Goal: Task Accomplishment & Management: Complete application form

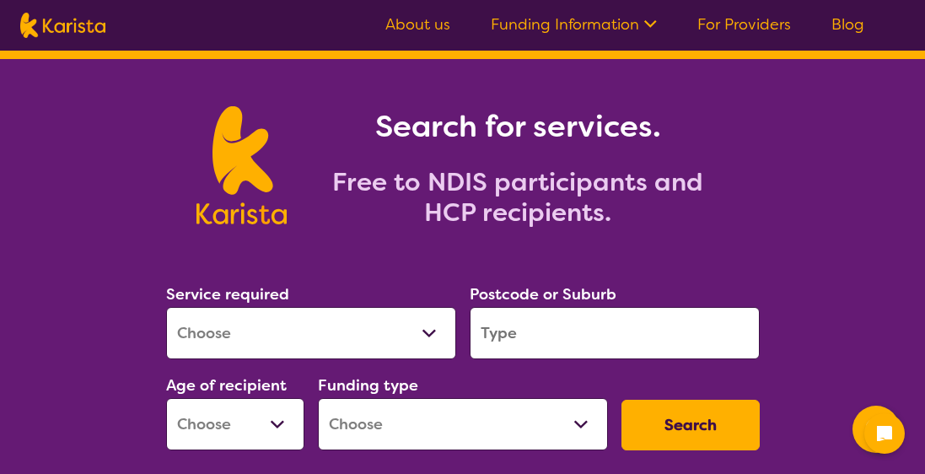
scroll to position [67, 0]
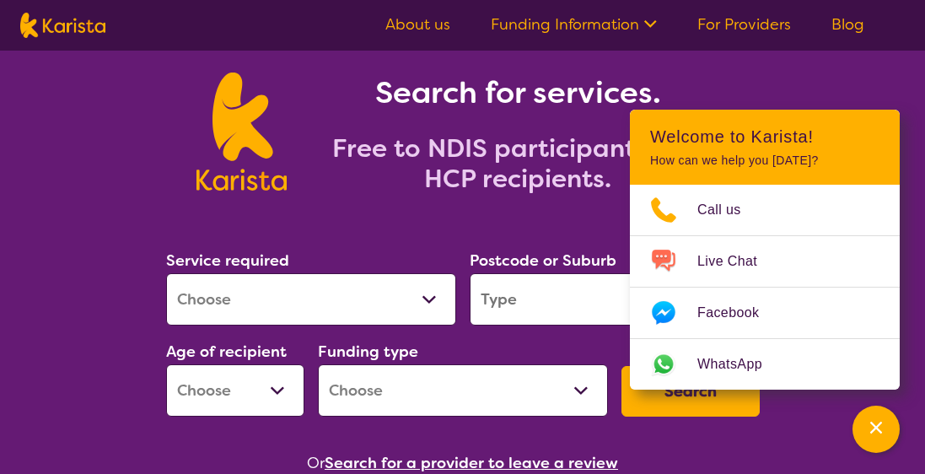
click at [783, 91] on section "Search for services. Free to NDIS participants and HCP recipients." at bounding box center [463, 112] width 648 height 175
click at [428, 303] on select "Allied Health Assistant Assessment ([MEDICAL_DATA] or [MEDICAL_DATA]) Behaviour…" at bounding box center [311, 299] width 290 height 52
click at [900, 94] on div "Search for services. Free to NDIS participants and HCP recipients." at bounding box center [462, 112] width 925 height 175
click at [873, 428] on icon "Channel Menu" at bounding box center [876, 427] width 17 height 17
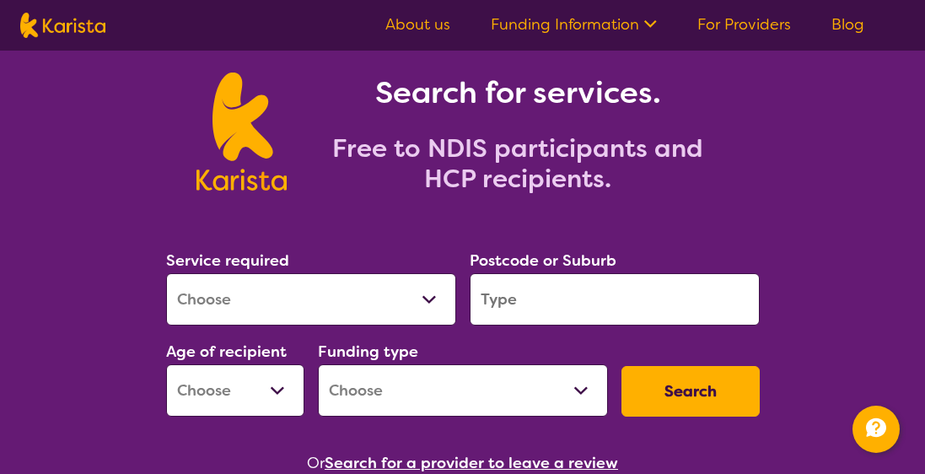
click at [579, 390] on select "Home Care Package (HCP) National Disability Insurance Scheme (NDIS) I don't know" at bounding box center [463, 390] width 290 height 52
click at [277, 389] on select "Early Childhood - 0 to 9 Child - 10 to 11 Adolescent - 12 to 17 Adult - 18 to 6…" at bounding box center [235, 390] width 138 height 52
click at [615, 190] on h2 "Free to NDIS participants and HCP recipients." at bounding box center [518, 163] width 422 height 61
click at [529, 301] on input "search" at bounding box center [615, 299] width 290 height 52
click at [426, 302] on select "Allied Health Assistant Assessment ([MEDICAL_DATA] or [MEDICAL_DATA]) Behaviour…" at bounding box center [311, 299] width 290 height 52
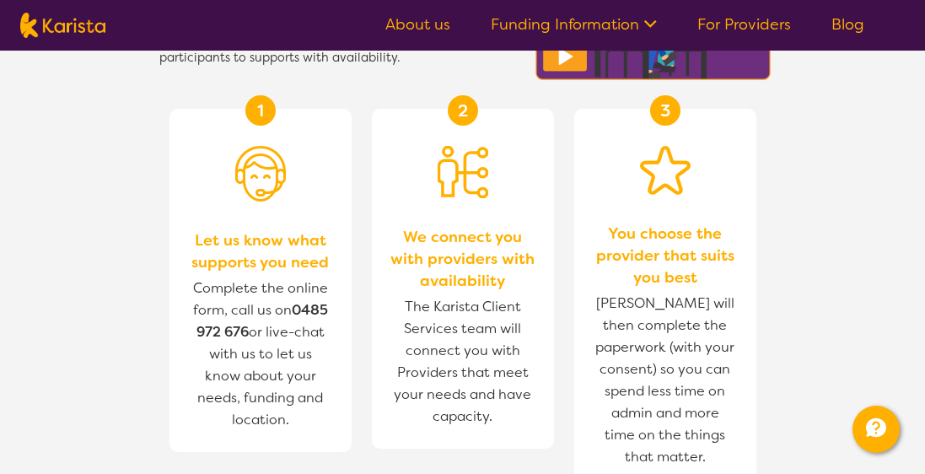
scroll to position [726, 0]
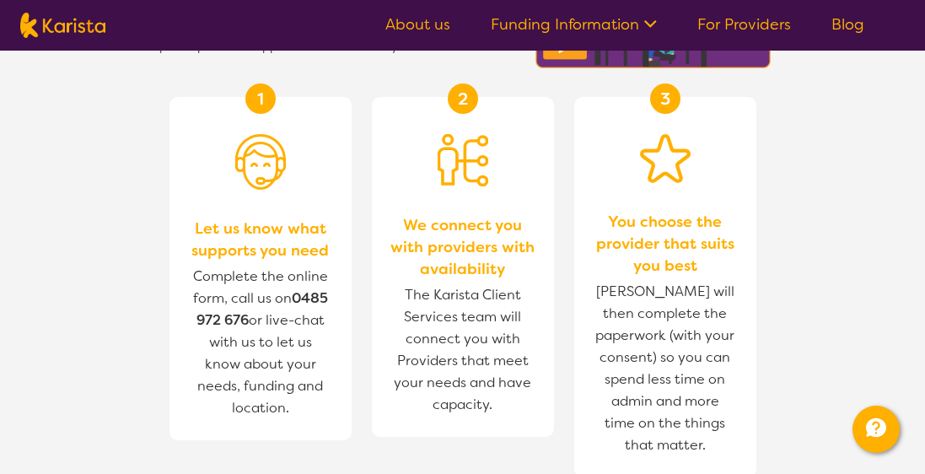
drag, startPoint x: 830, startPoint y: 260, endPoint x: 913, endPoint y: 282, distance: 85.5
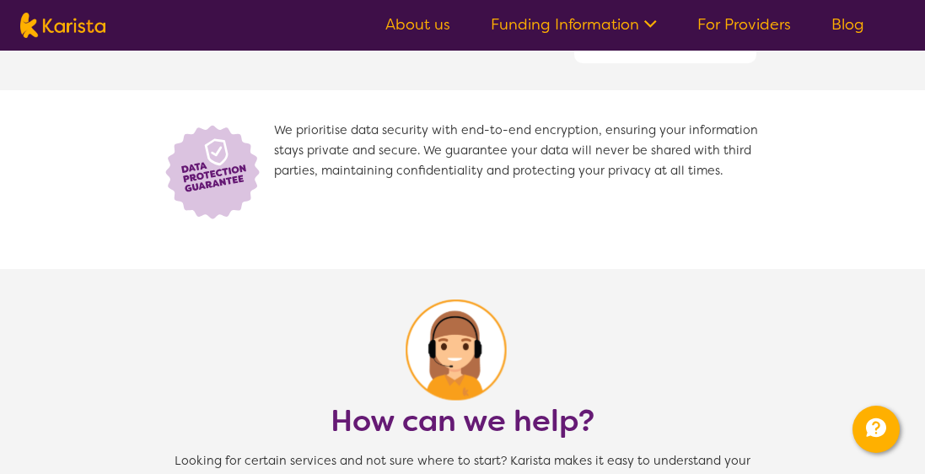
scroll to position [1555, 0]
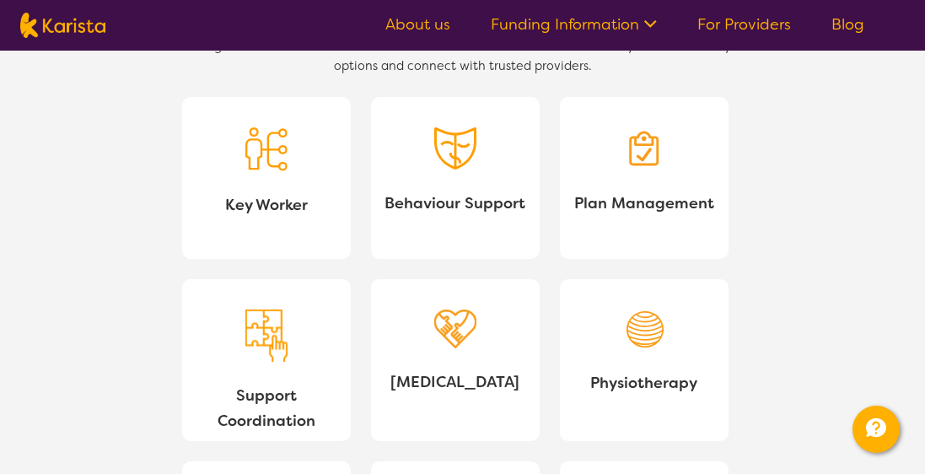
click at [257, 351] on img at bounding box center [266, 335] width 42 height 53
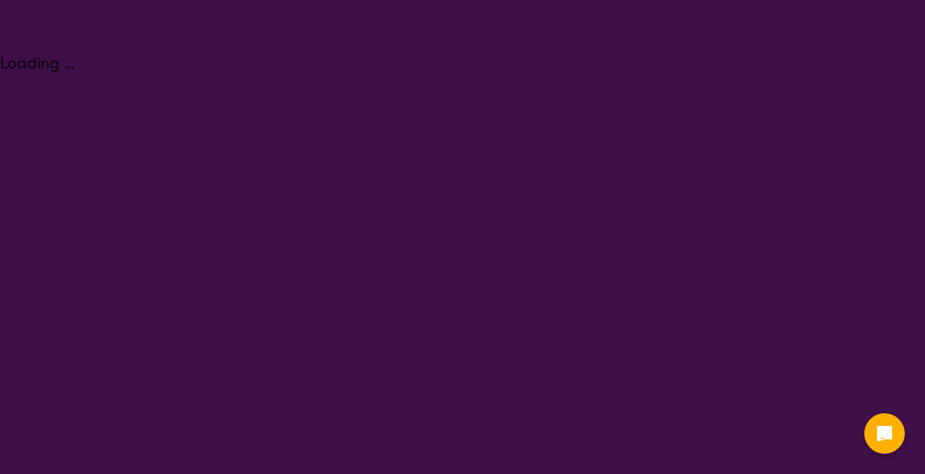
select select "NDIS Support Coordination"
select select "NDIS"
select select "NDIS Support Coordination"
select select "NDIS"
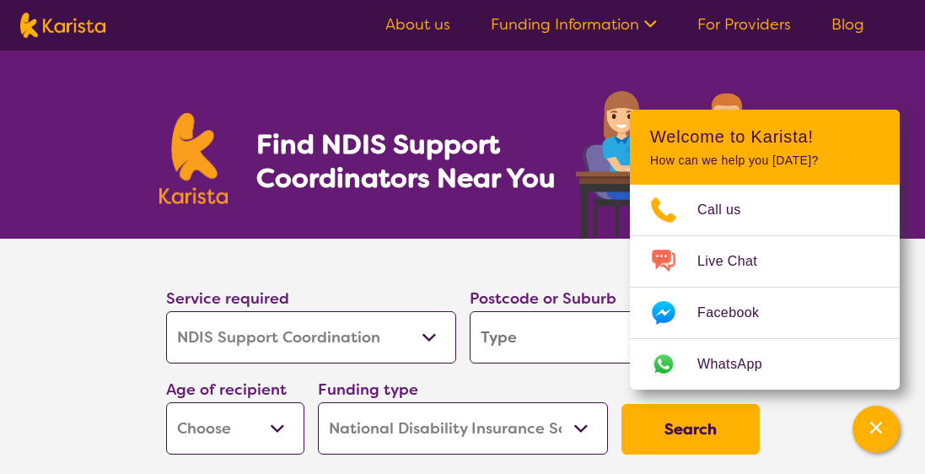
click at [427, 338] on select "Allied Health Assistant Assessment ([MEDICAL_DATA] or [MEDICAL_DATA]) Behaviour…" at bounding box center [311, 337] width 290 height 52
click at [565, 339] on input "search" at bounding box center [615, 337] width 290 height 52
click at [917, 363] on section "Service required Allied Health Assistant Assessment (ADHD or Autism) Behaviour …" at bounding box center [462, 374] width 925 height 270
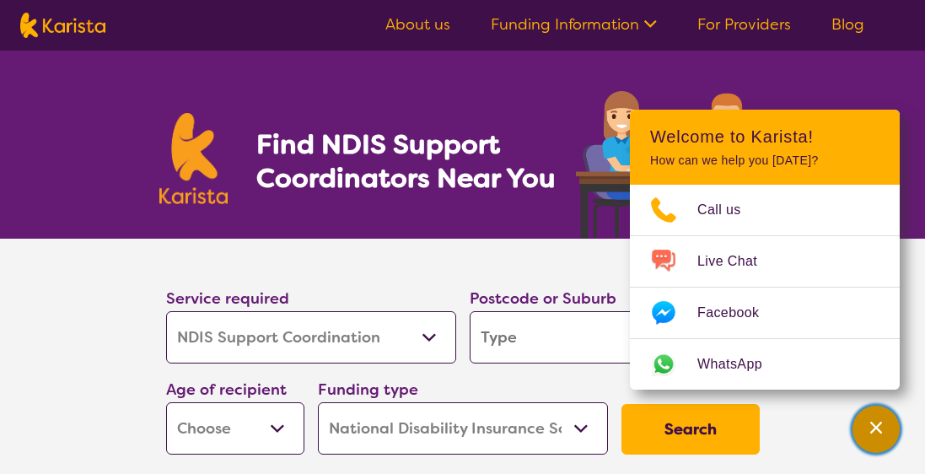
click at [873, 422] on icon "Channel Menu" at bounding box center [876, 427] width 17 height 17
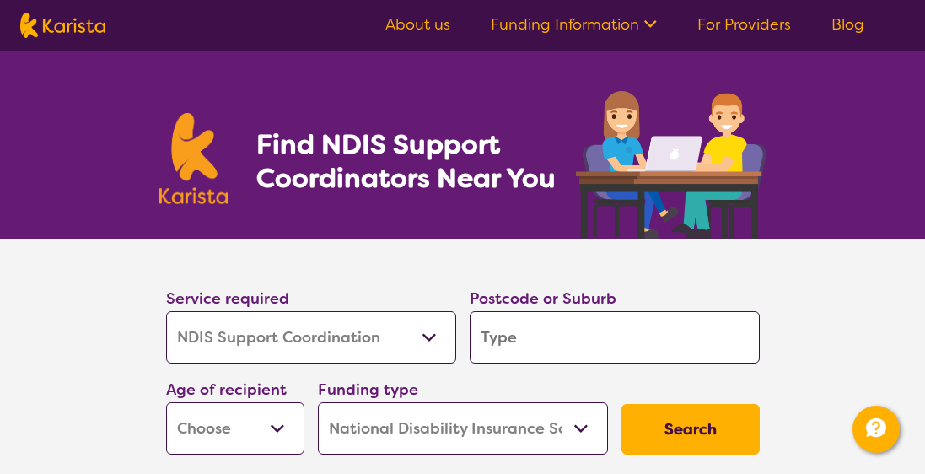
click at [555, 332] on input "search" at bounding box center [615, 337] width 290 height 52
type input "2"
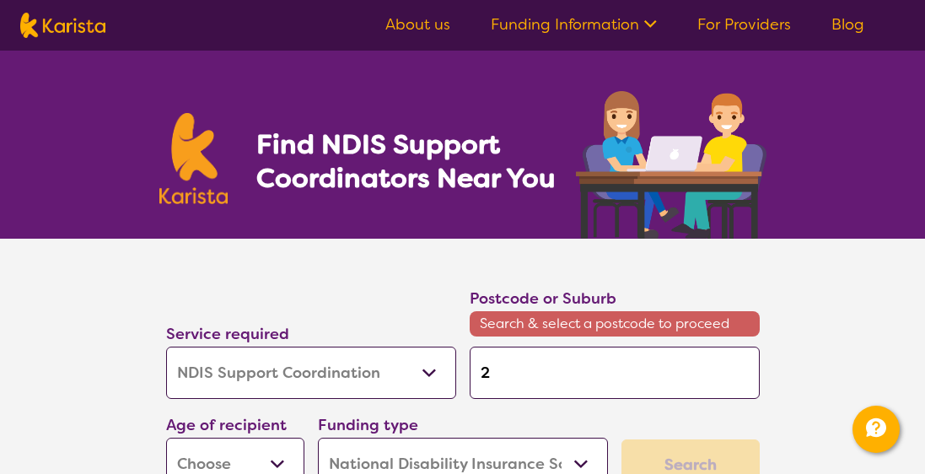
type input "20"
type input "203"
type input "2035"
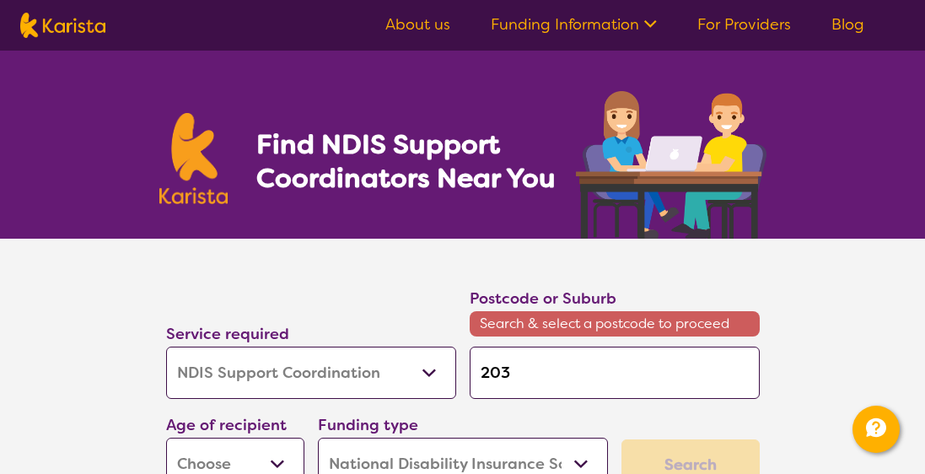
type input "2035"
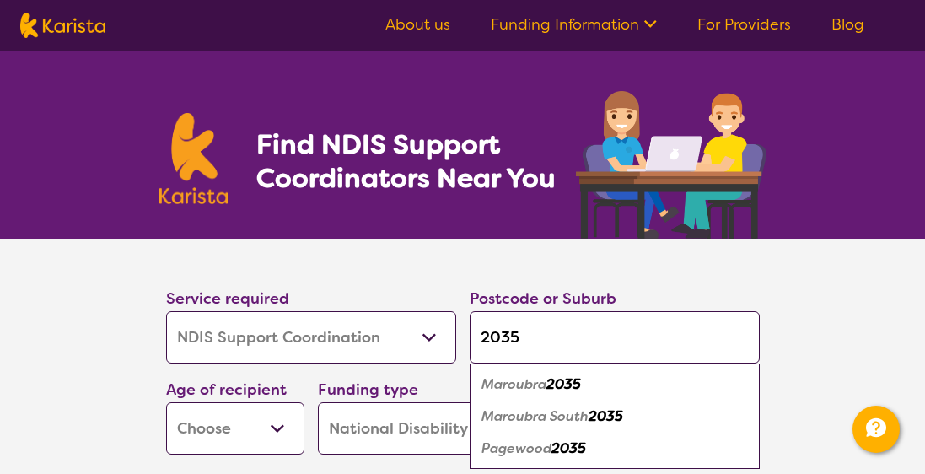
type input "2035"
click at [563, 383] on em "2035" at bounding box center [563, 384] width 35 height 18
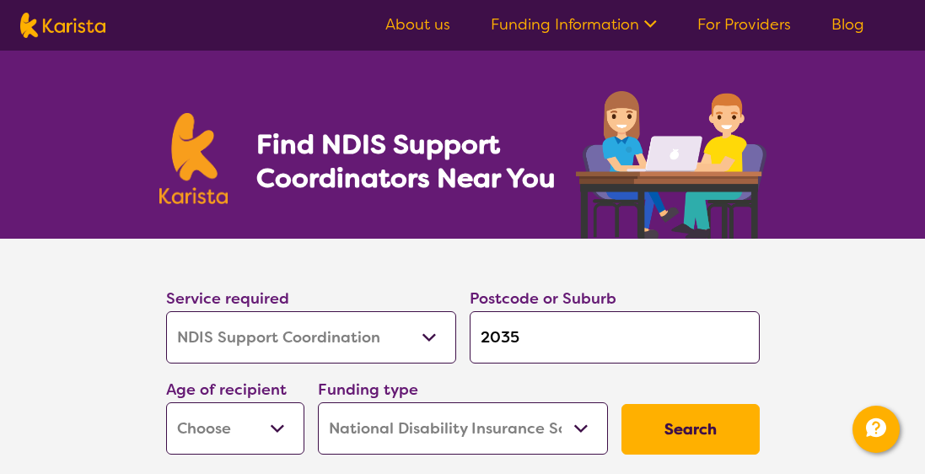
click at [277, 430] on select "Early Childhood - 0 to 9 Child - 10 to 11 Adolescent - 12 to 17 Adult - 18 to 6…" at bounding box center [235, 428] width 138 height 52
click at [127, 313] on section "Service required Allied Health Assistant Assessment (ADHD or Autism) Behaviour …" at bounding box center [463, 374] width 674 height 270
click at [273, 431] on select "Early Childhood - 0 to 9 Child - 10 to 11 Adolescent - 12 to 17 Adult - 18 to 6…" at bounding box center [235, 428] width 138 height 52
select select "AD"
click at [166, 402] on select "Early Childhood - 0 to 9 Child - 10 to 11 Adolescent - 12 to 17 Adult - 18 to 6…" at bounding box center [235, 428] width 138 height 52
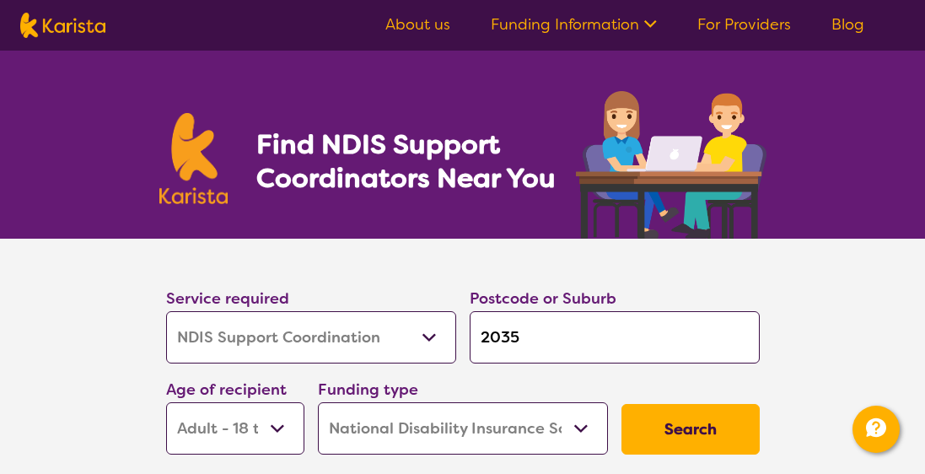
select select "AD"
click at [687, 427] on button "Search" at bounding box center [690, 429] width 138 height 51
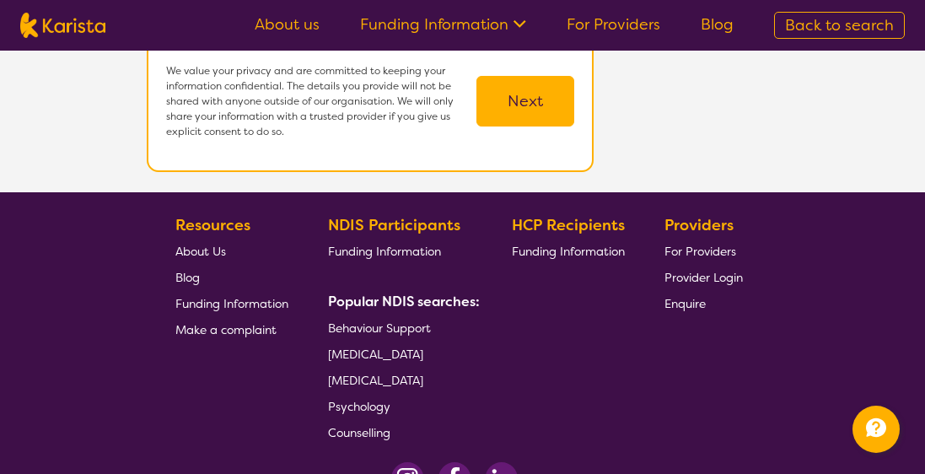
scroll to position [91, 0]
